Goal: Task Accomplishment & Management: Use online tool/utility

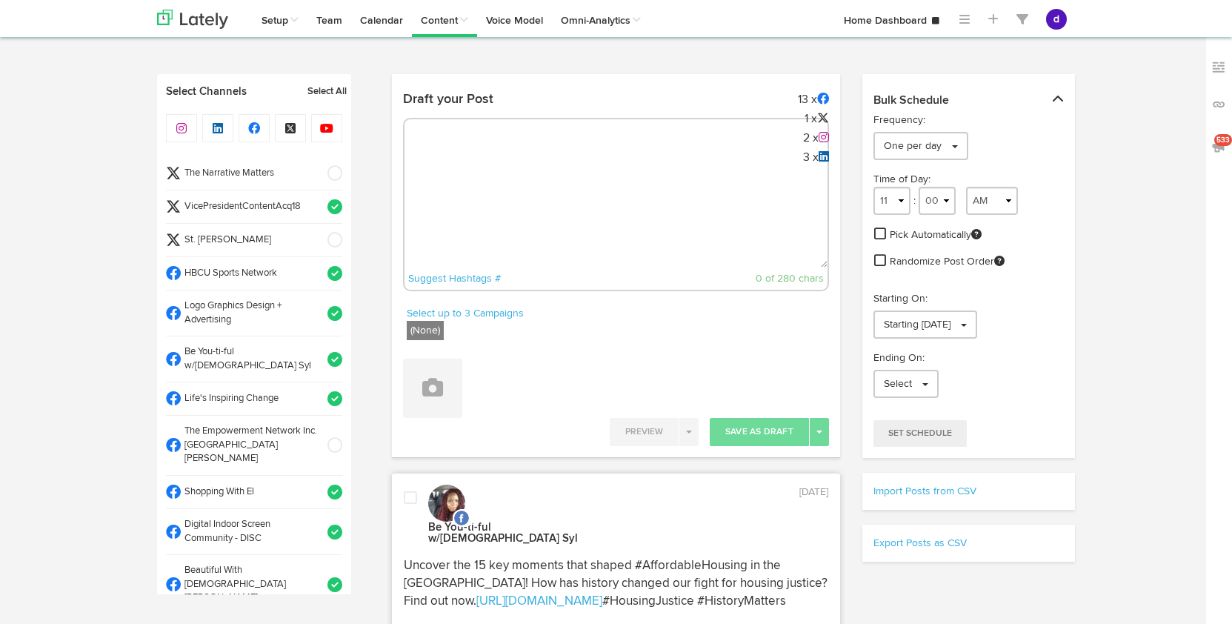
select select "9"
select select "22"
select select "11"
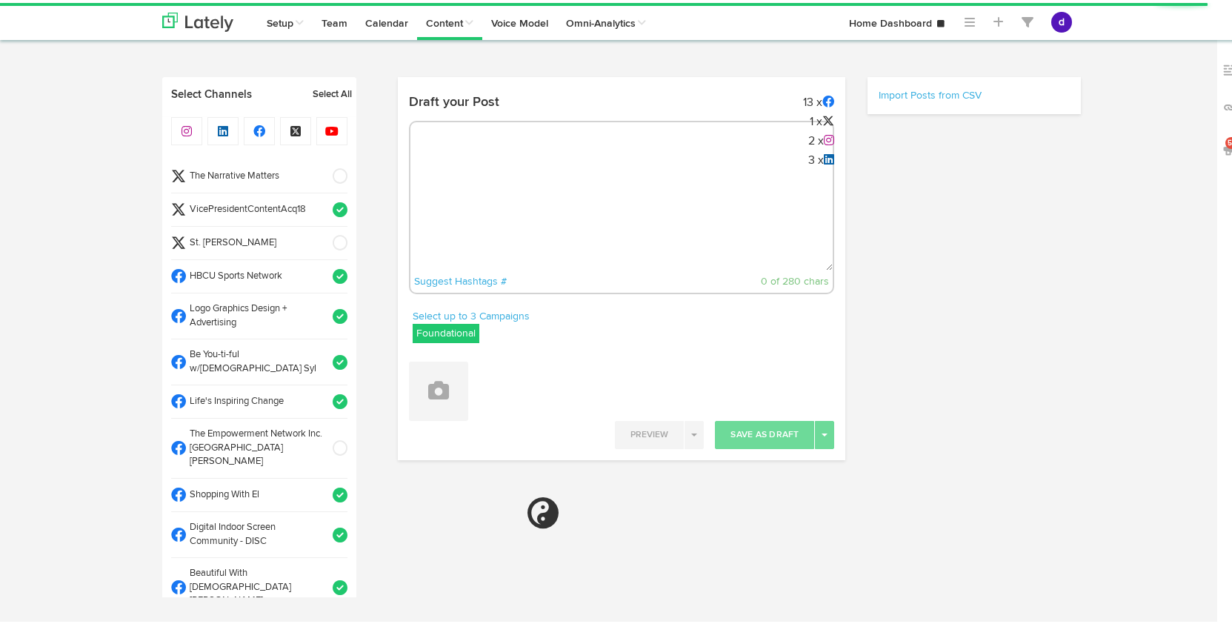
radio input "true"
select select "27"
select select "PM"
click at [450, 202] on textarea at bounding box center [621, 219] width 423 height 98
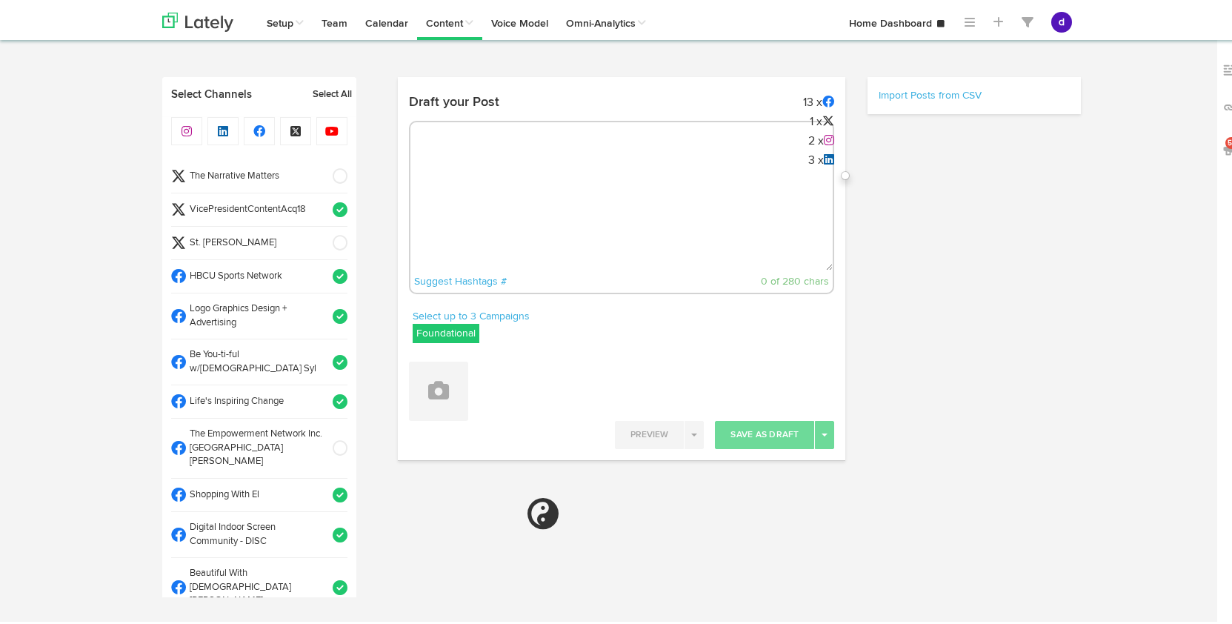
paste textarea "From campus to conferences, the Alpha 3 Letter Black Polo keeps you sharp and p…"
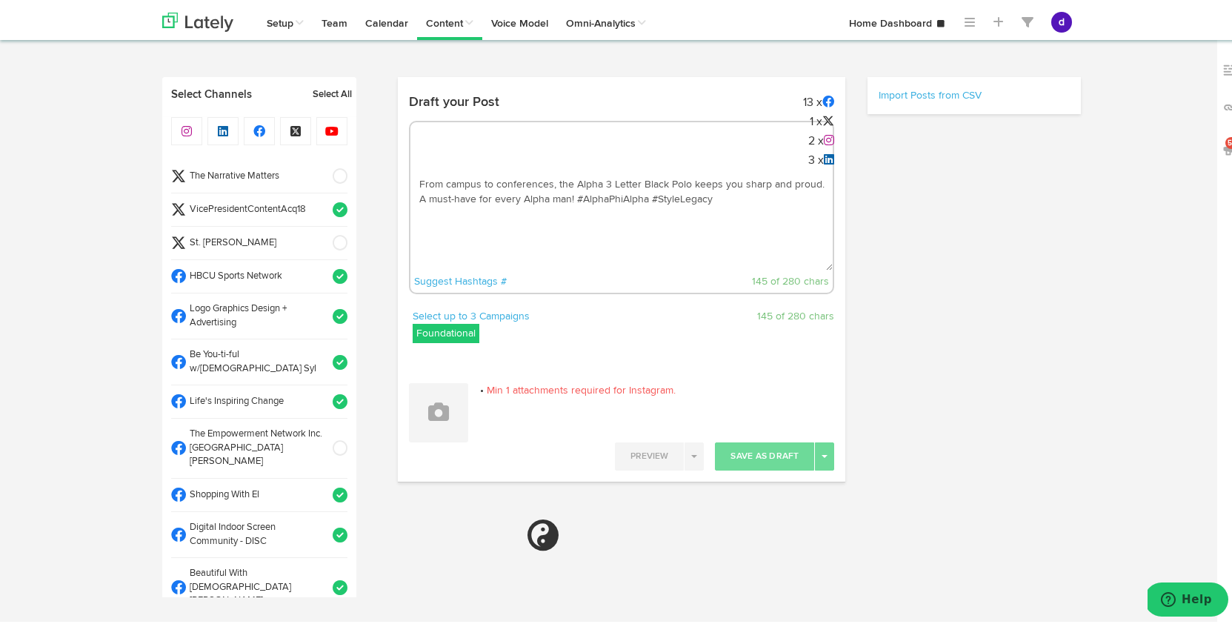
type textarea "From campus to conferences, the Alpha 3 Letter Black Polo keeps you sharp and p…"
click at [327, 169] on span at bounding box center [335, 173] width 24 height 15
select select "11"
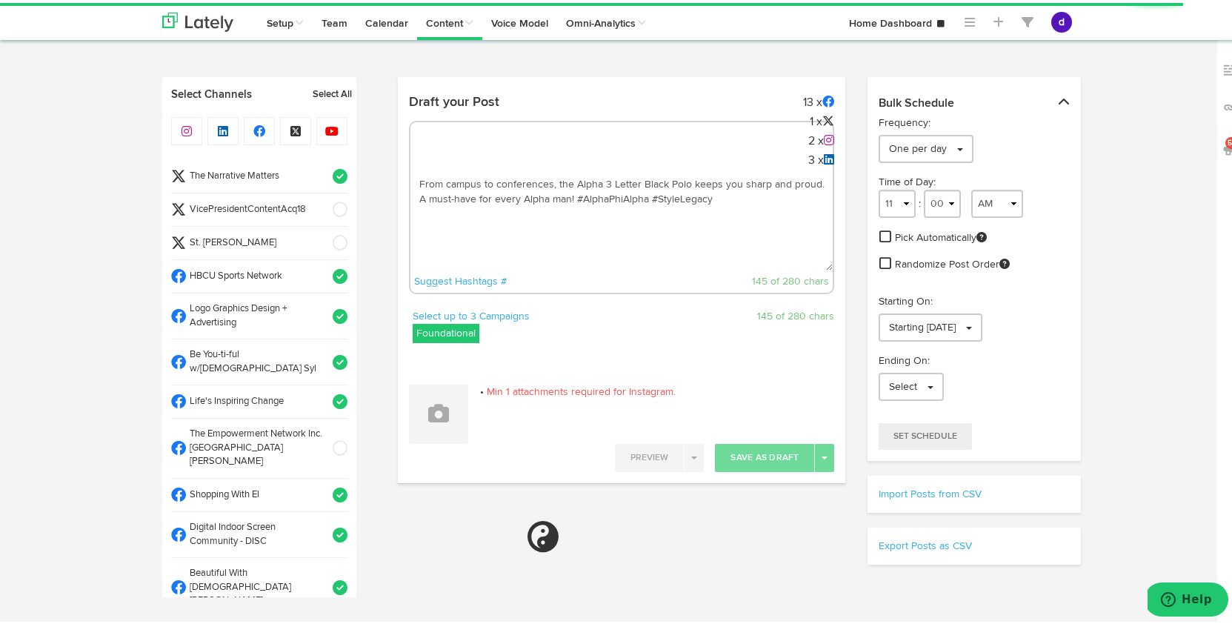
click at [724, 196] on textarea "From campus to conferences, the Alpha 3 Letter Black Polo keeps you sharp and p…" at bounding box center [621, 219] width 423 height 98
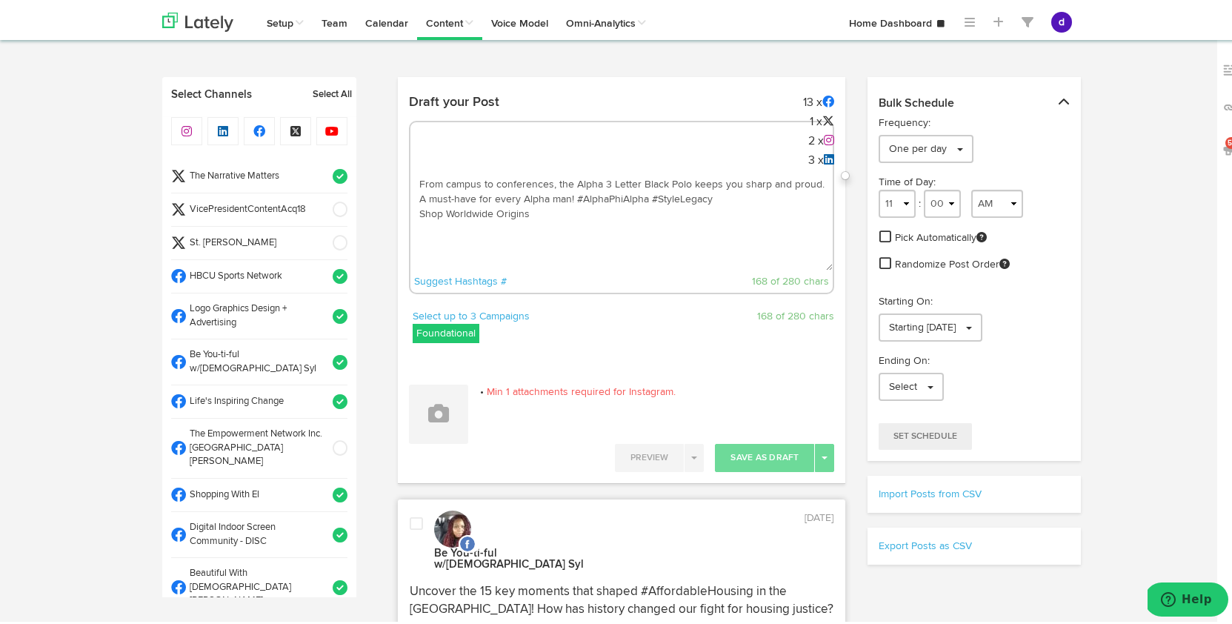
paste textarea "[URL][DOMAIN_NAME]"
type textarea "From campus to conferences, the Alpha 3 Letter Black Polo keeps you sharp and p…"
click at [431, 437] on button at bounding box center [438, 411] width 59 height 59
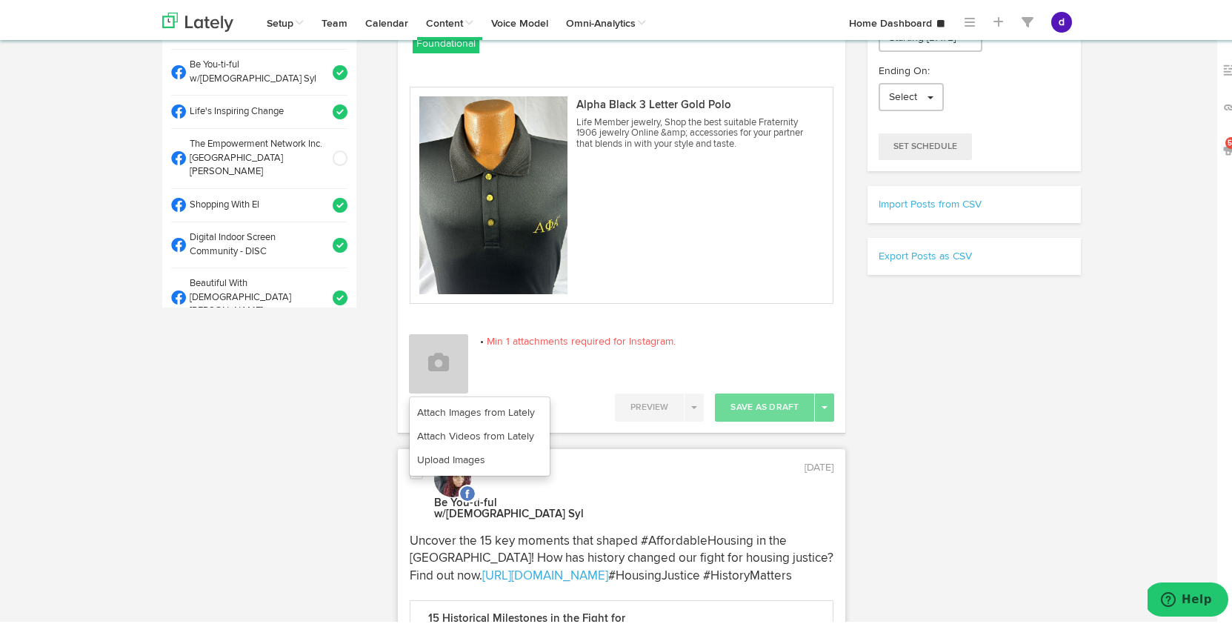
scroll to position [442, 0]
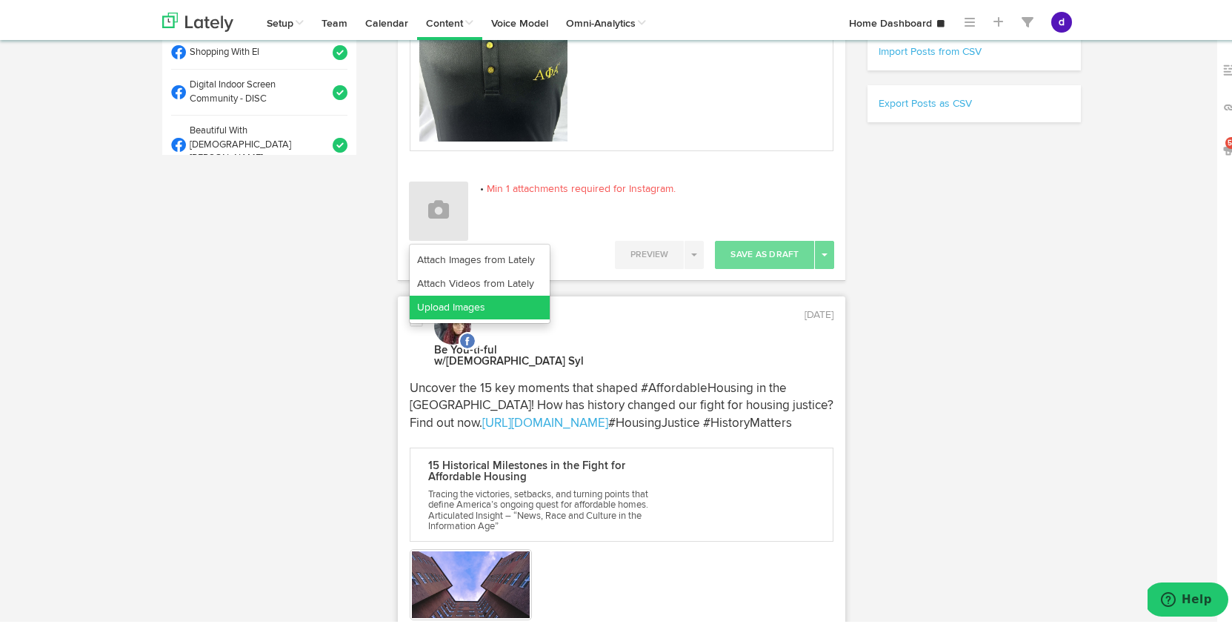
click at [460, 306] on link "Upload Images" at bounding box center [480, 305] width 140 height 24
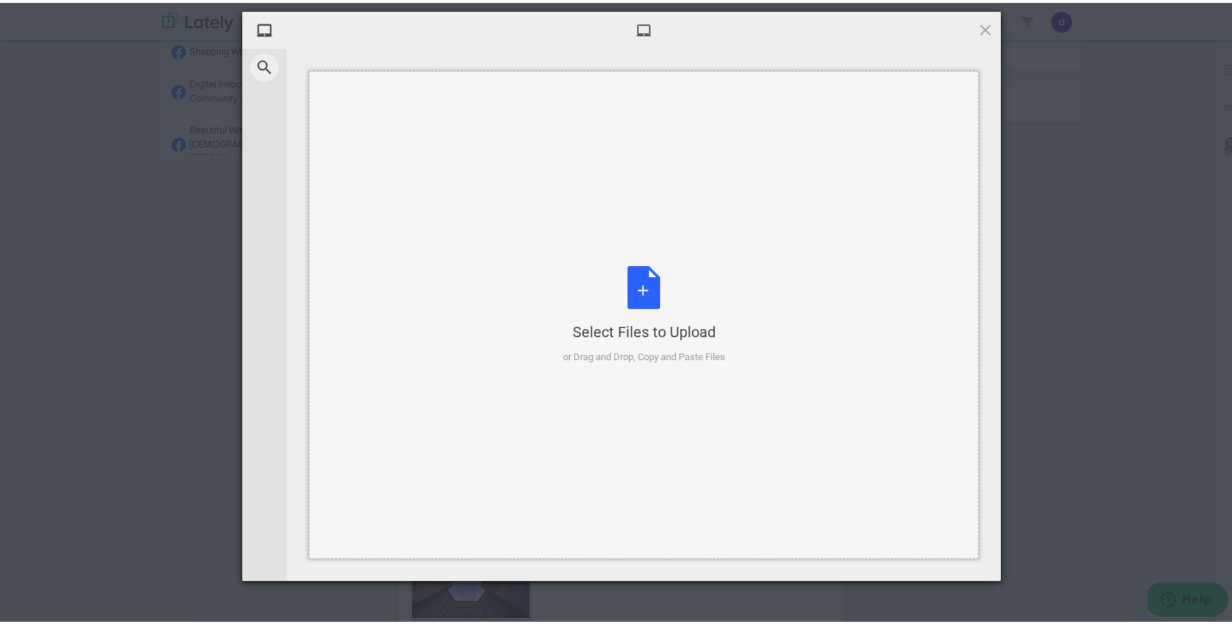
click at [624, 277] on div "Select Files to Upload or Drag and Drop, Copy and Paste Files" at bounding box center [644, 312] width 162 height 99
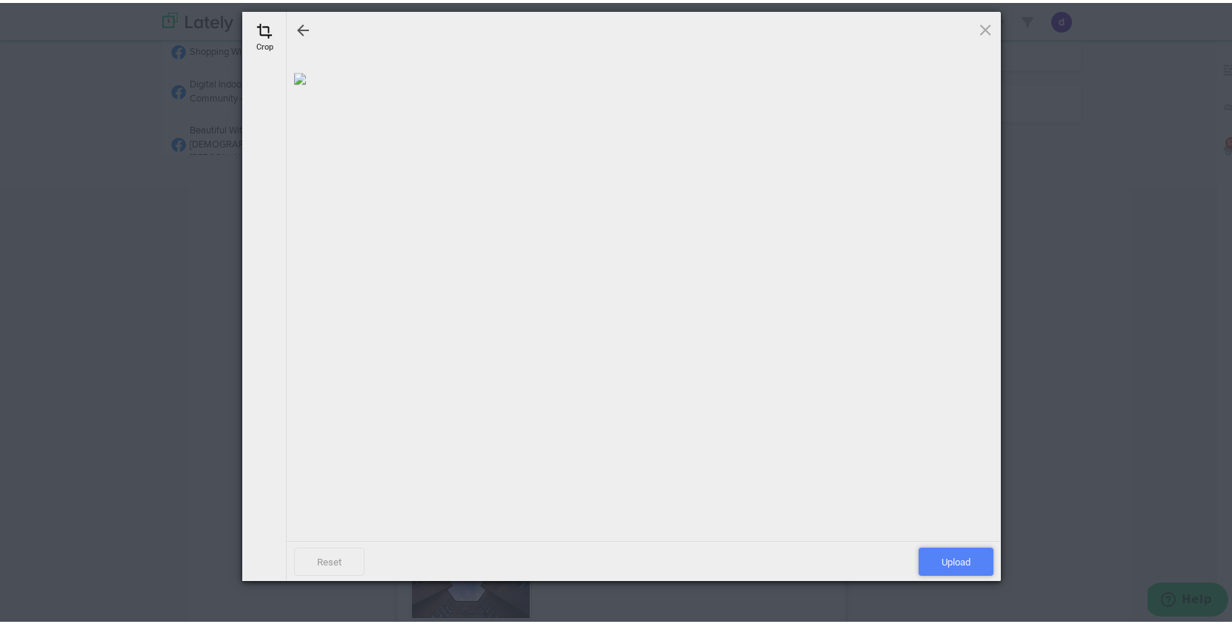
click at [966, 565] on span "Upload" at bounding box center [956, 559] width 75 height 28
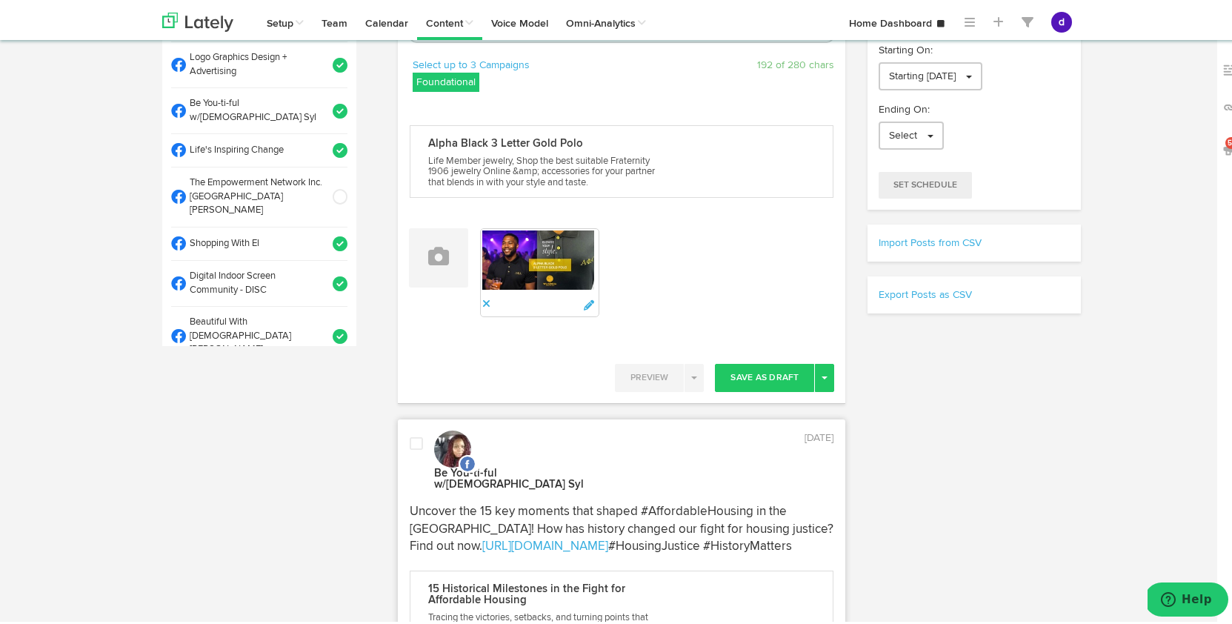
scroll to position [0, 0]
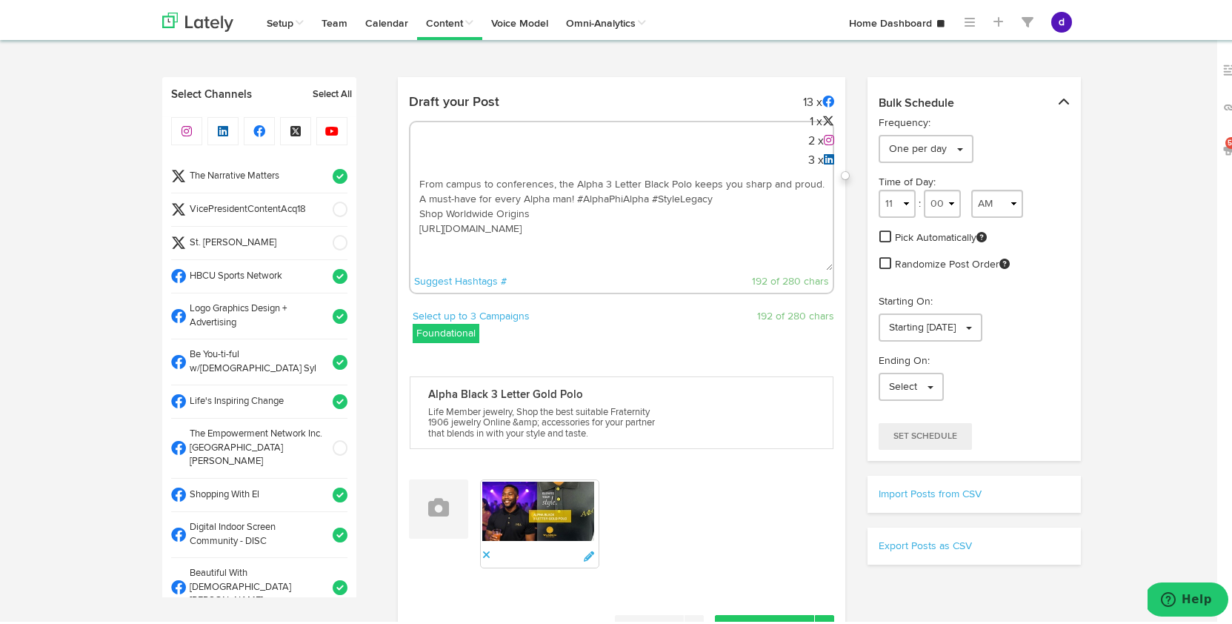
click at [724, 200] on textarea "From campus to conferences, the Alpha 3 Letter Black Polo keeps you sharp and p…" at bounding box center [621, 219] width 423 height 98
click at [415, 209] on textarea "From campus to conferences, the Alpha 3 Letter Black Polo keeps you sharp and p…" at bounding box center [621, 219] width 423 height 98
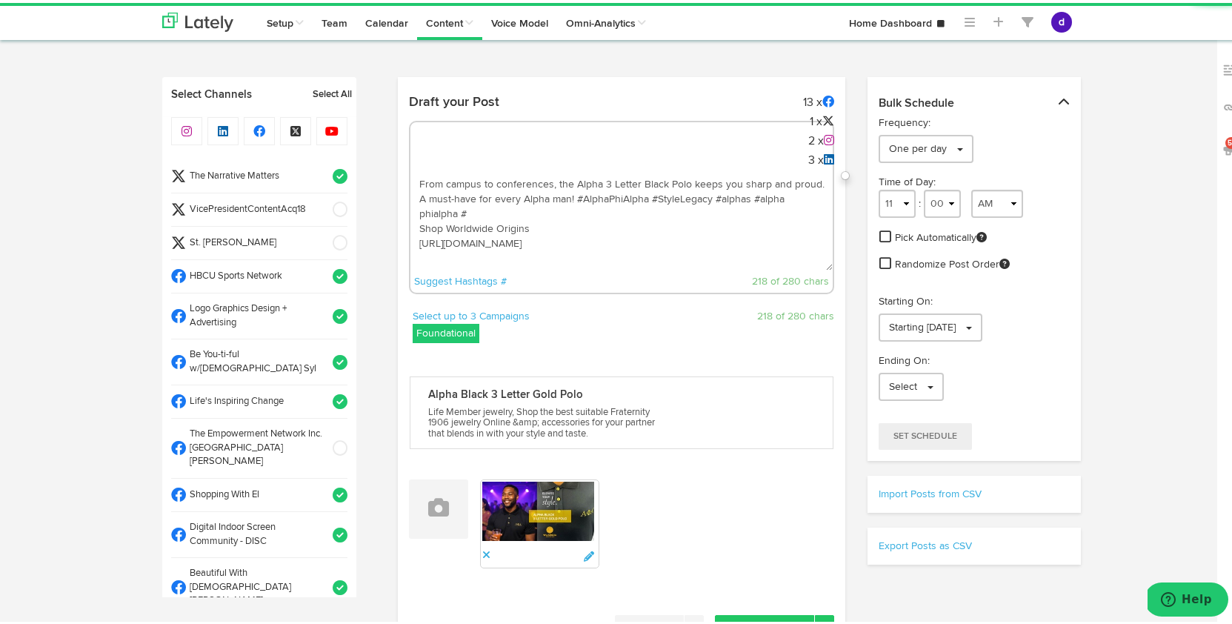
click at [413, 209] on textarea "From campus to conferences, the Alpha 3 Letter Black Polo keeps you sharp and p…" at bounding box center [621, 219] width 423 height 98
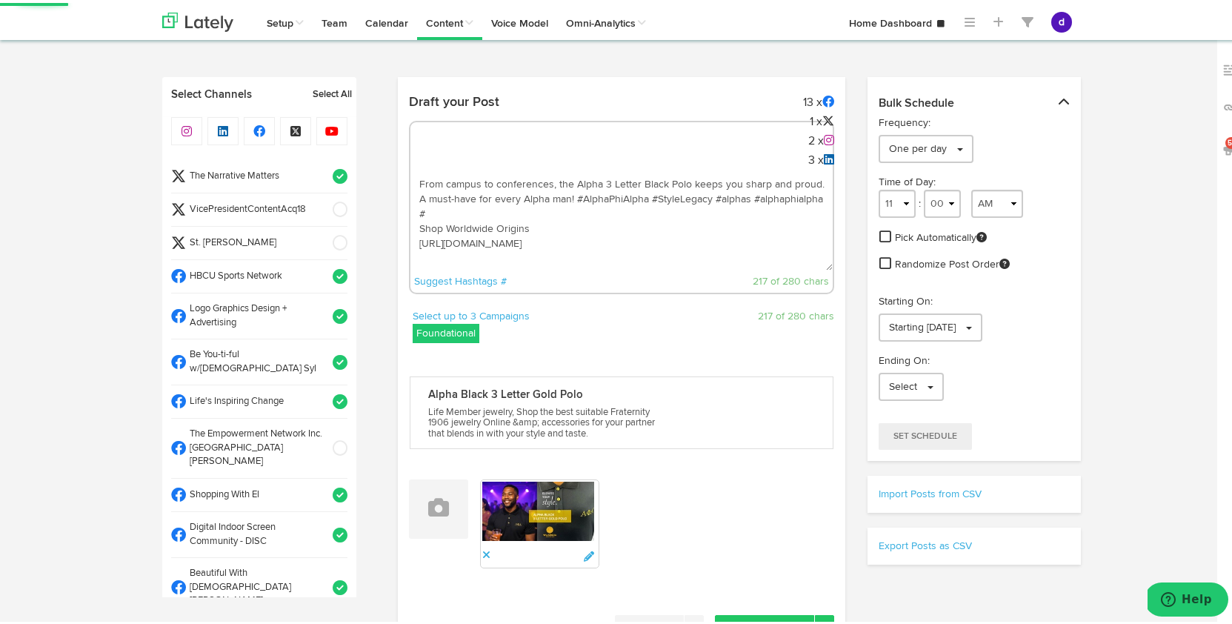
click at [430, 204] on textarea "From campus to conferences, the Alpha 3 Letter Black Polo keeps you sharp and p…" at bounding box center [621, 219] width 423 height 98
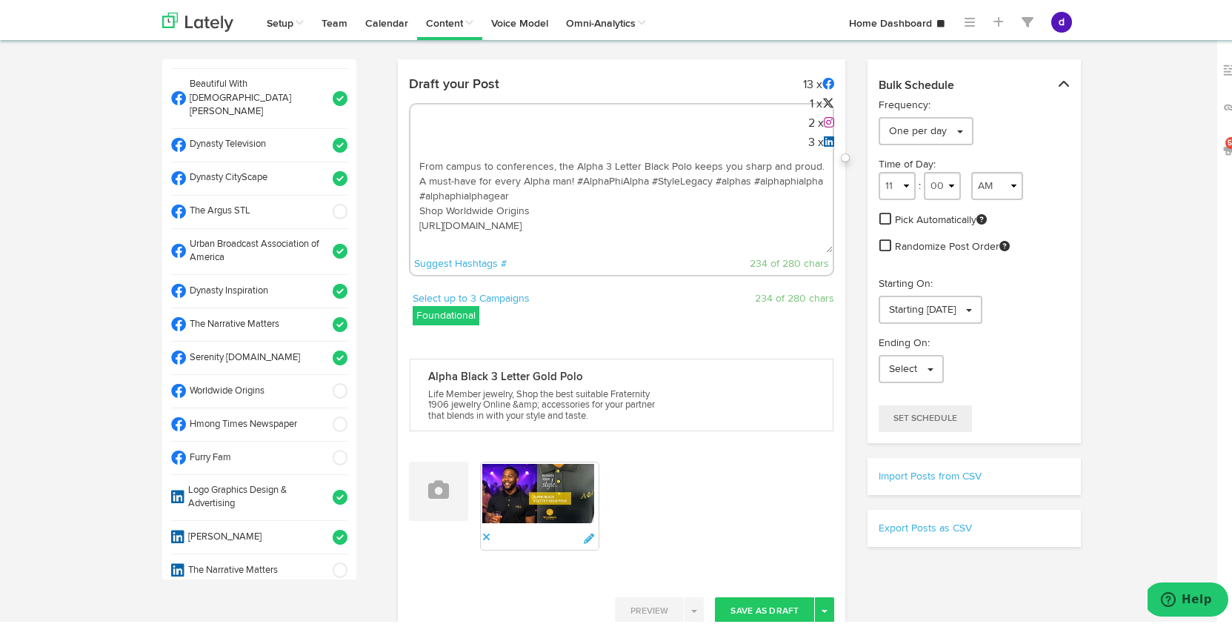
scroll to position [19, 0]
type textarea "From campus to conferences, the Alpha 3 Letter Black Polo keeps you sharp and p…"
click at [325, 380] on span at bounding box center [335, 387] width 24 height 15
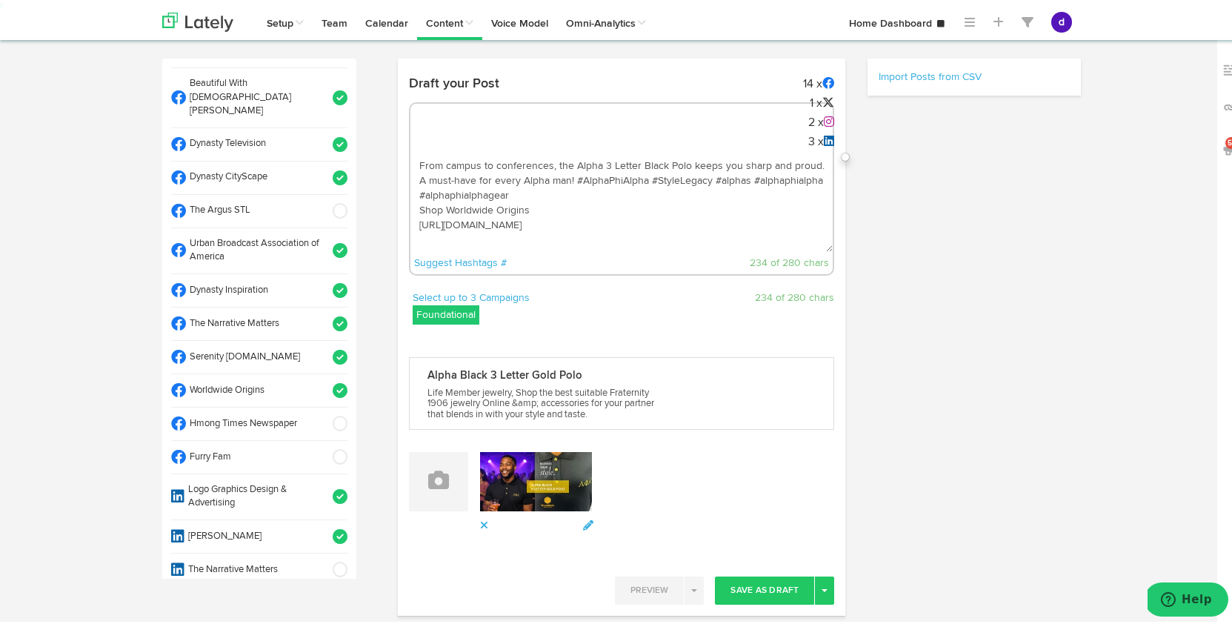
click at [323, 201] on span at bounding box center [335, 208] width 24 height 15
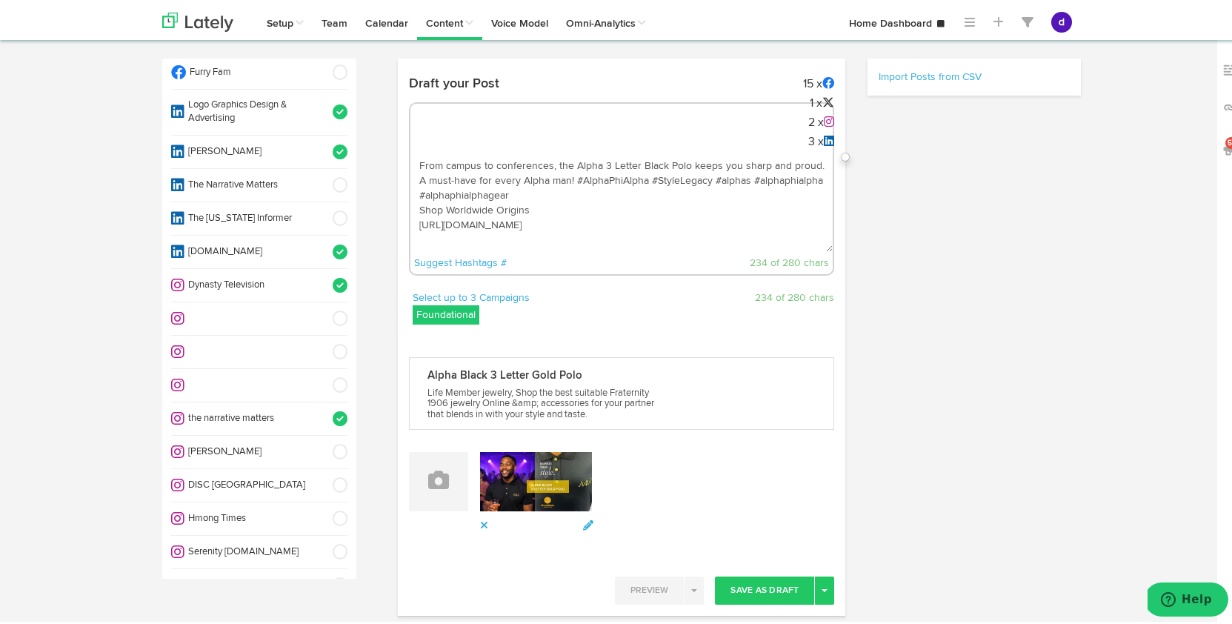
click at [323, 442] on span at bounding box center [335, 449] width 24 height 15
select select "11"
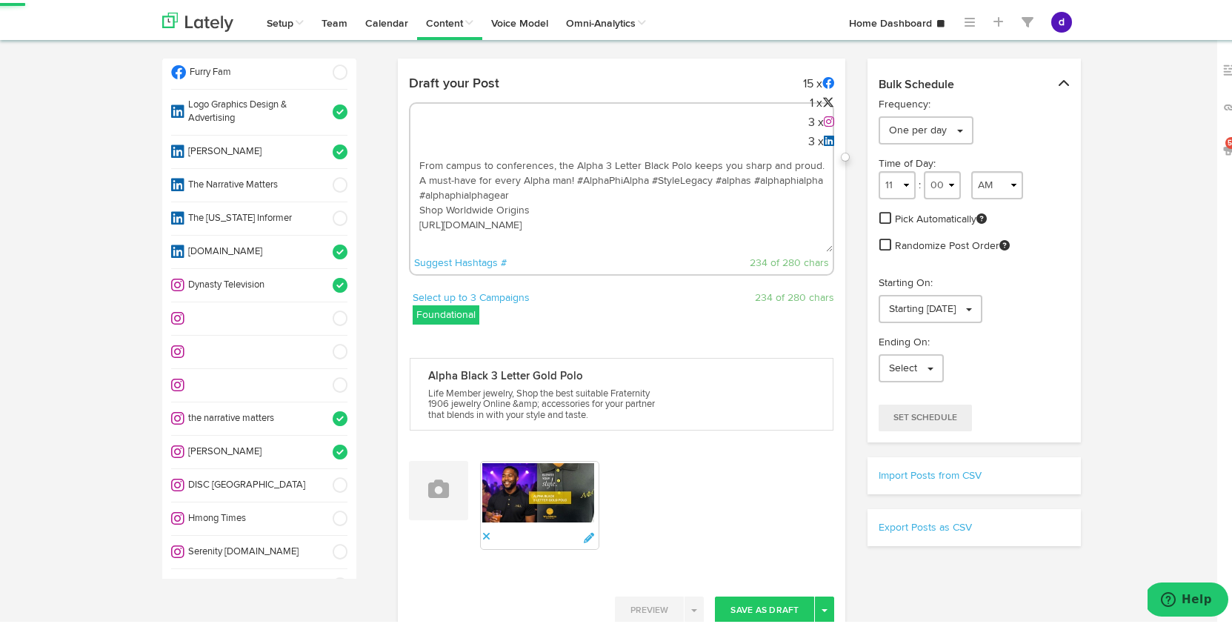
click at [323, 475] on span at bounding box center [335, 482] width 24 height 15
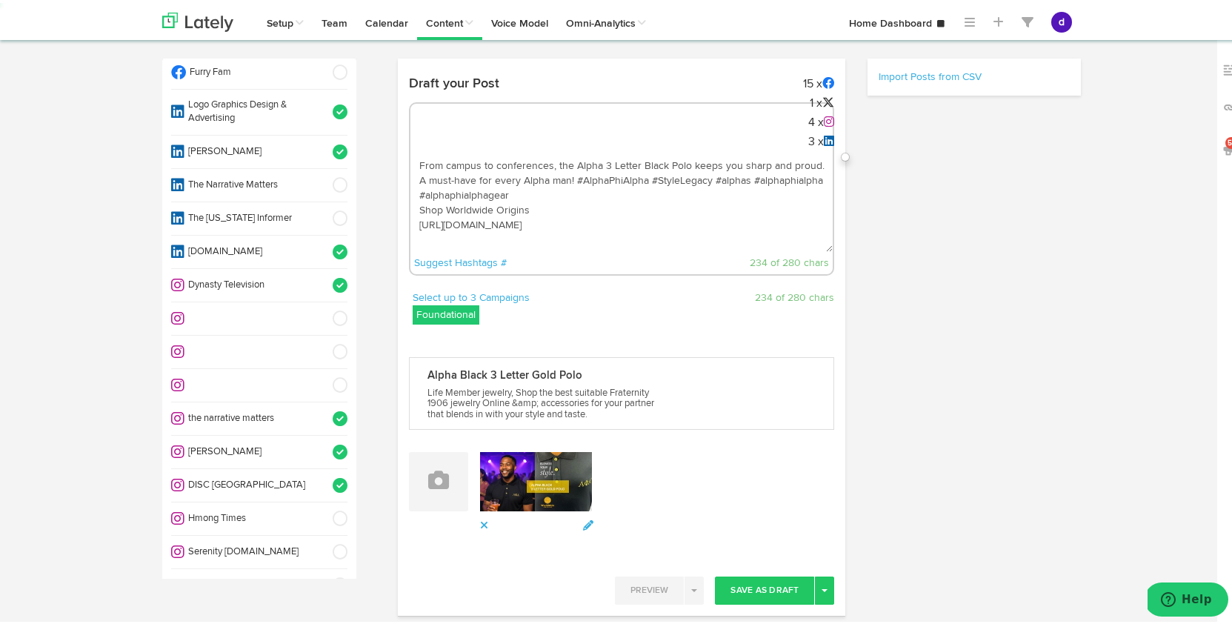
click at [323, 542] on span at bounding box center [335, 549] width 24 height 15
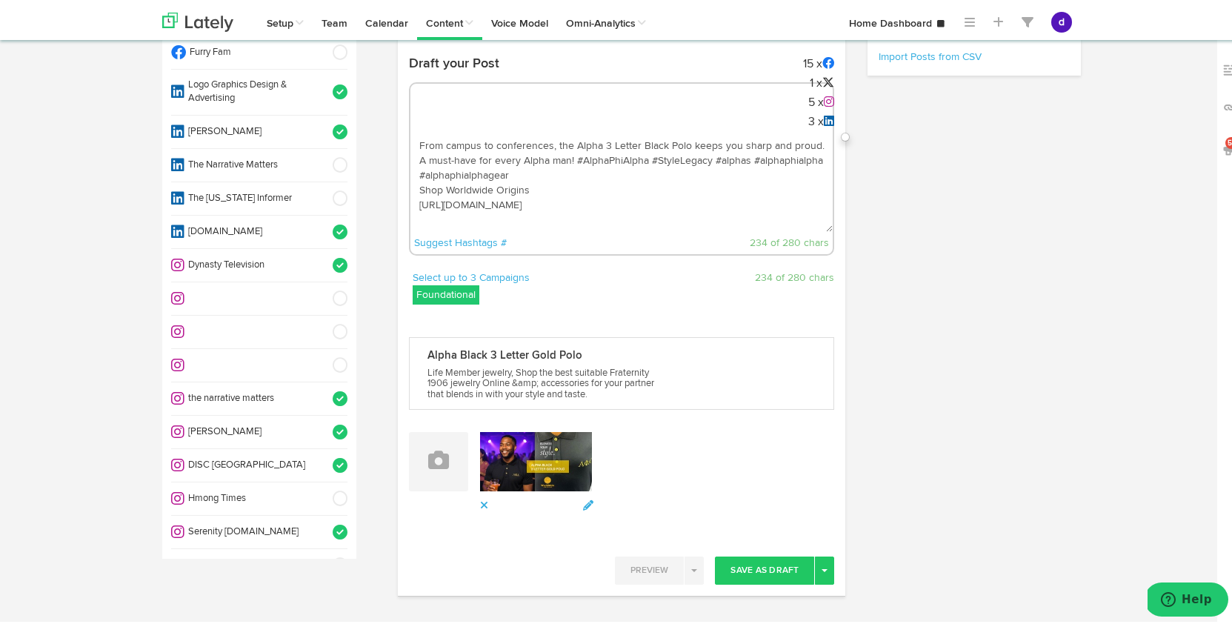
select select "11"
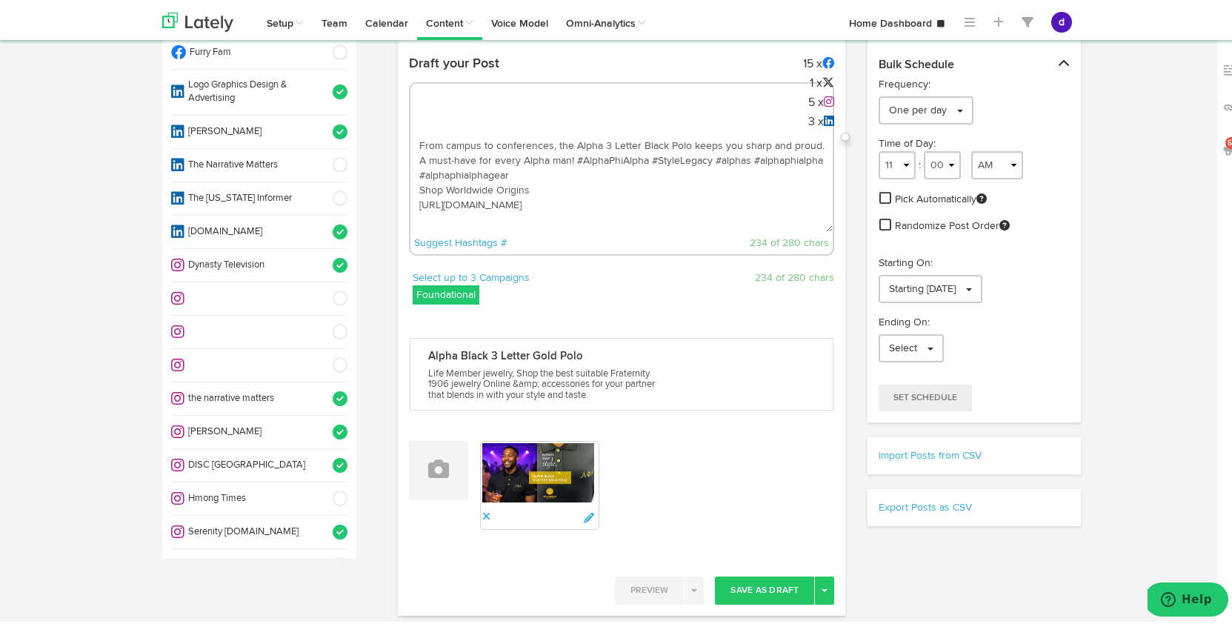
scroll to position [315, 0]
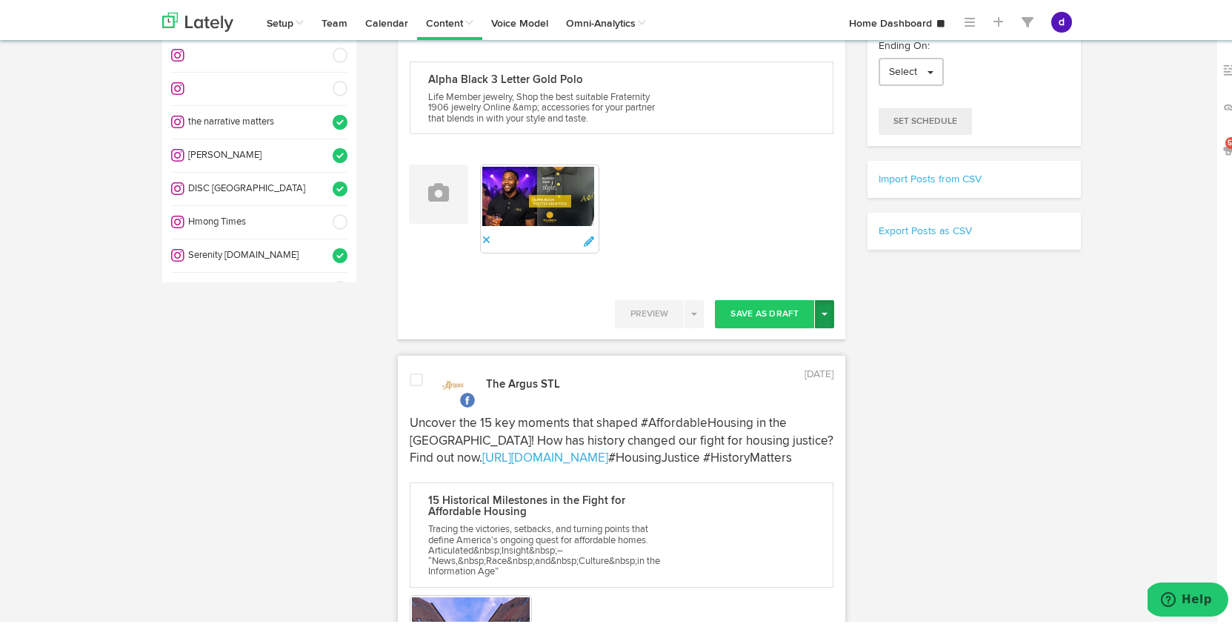
click at [815, 302] on button "Toggle Dropdown" at bounding box center [824, 311] width 19 height 28
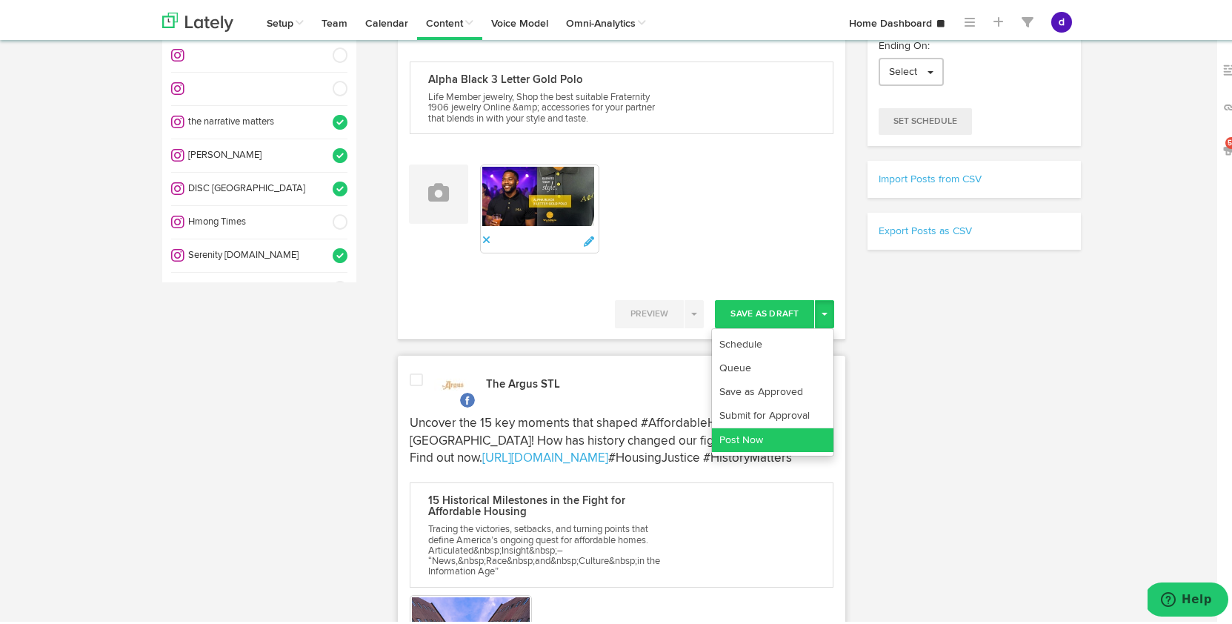
click at [771, 429] on link "Post Now" at bounding box center [773, 437] width 122 height 24
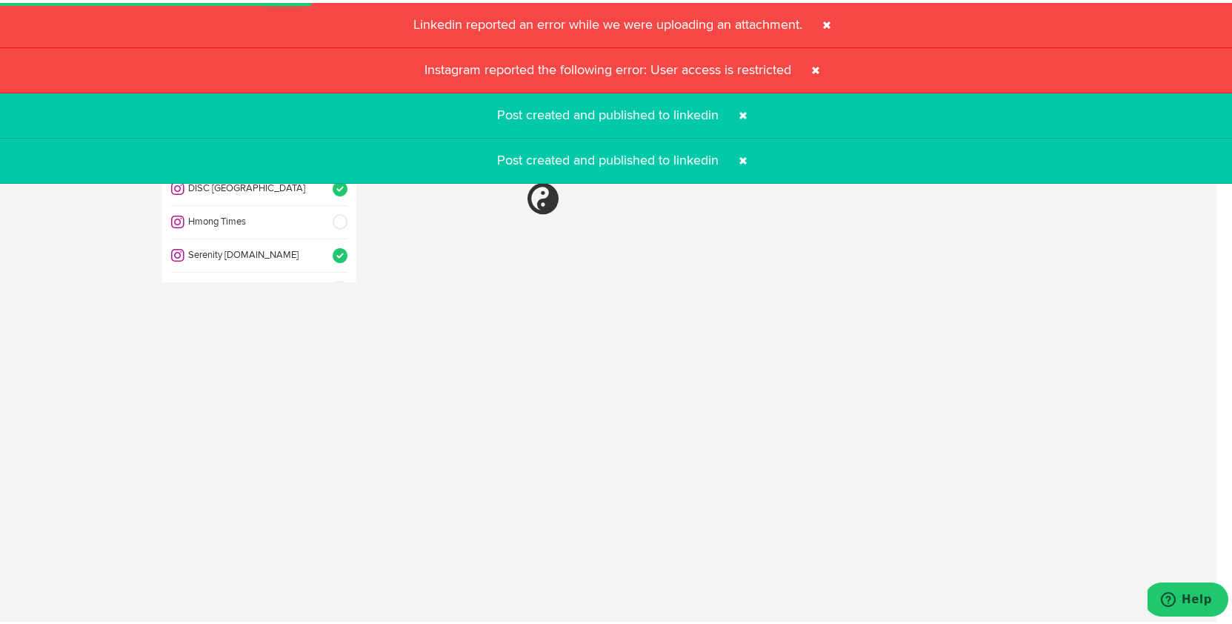
select select "11"
